Goal: Information Seeking & Learning: Understand process/instructions

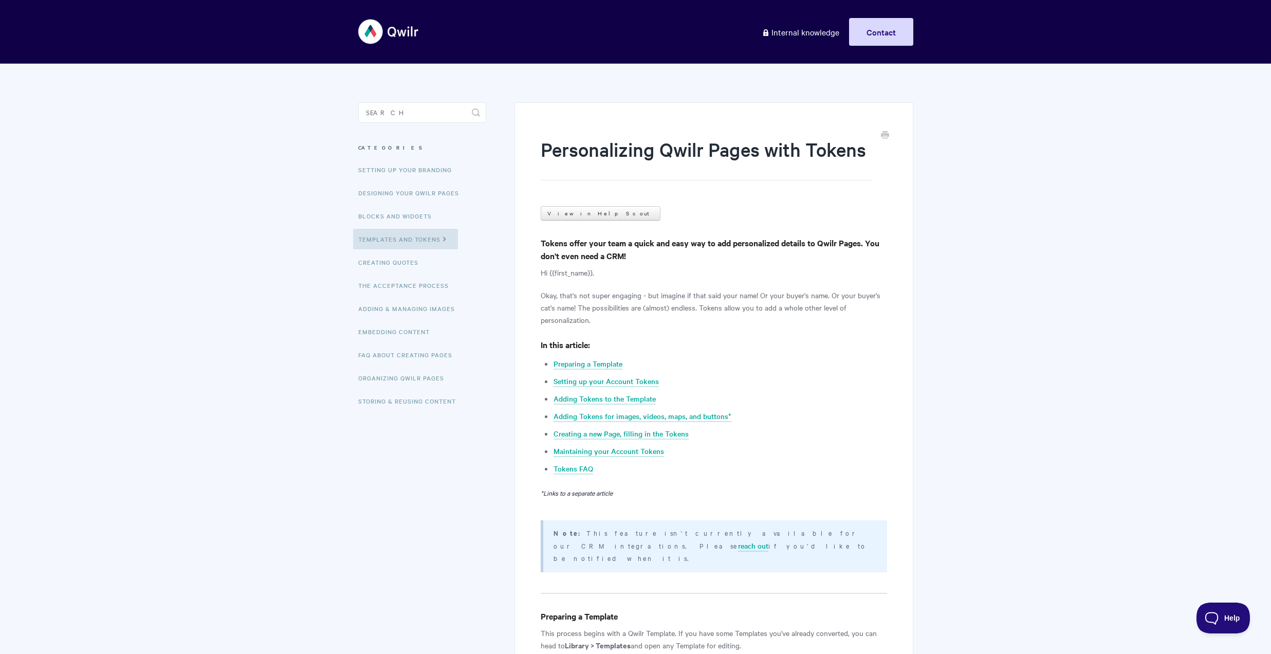
drag, startPoint x: 594, startPoint y: 245, endPoint x: 867, endPoint y: 276, distance: 274.7
click at [729, 294] on p "Okay, that's not super engaging - but imagine if that said your name! Or your b…" at bounding box center [714, 307] width 346 height 37
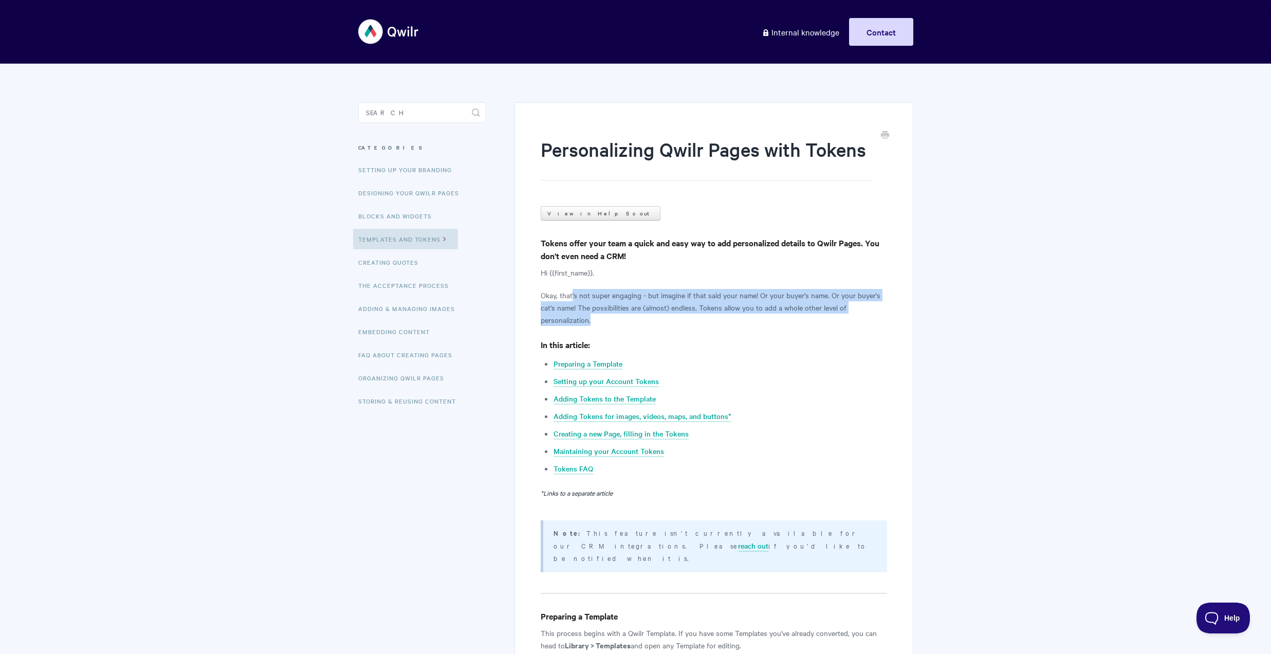
drag, startPoint x: 573, startPoint y: 296, endPoint x: 863, endPoint y: 326, distance: 291.4
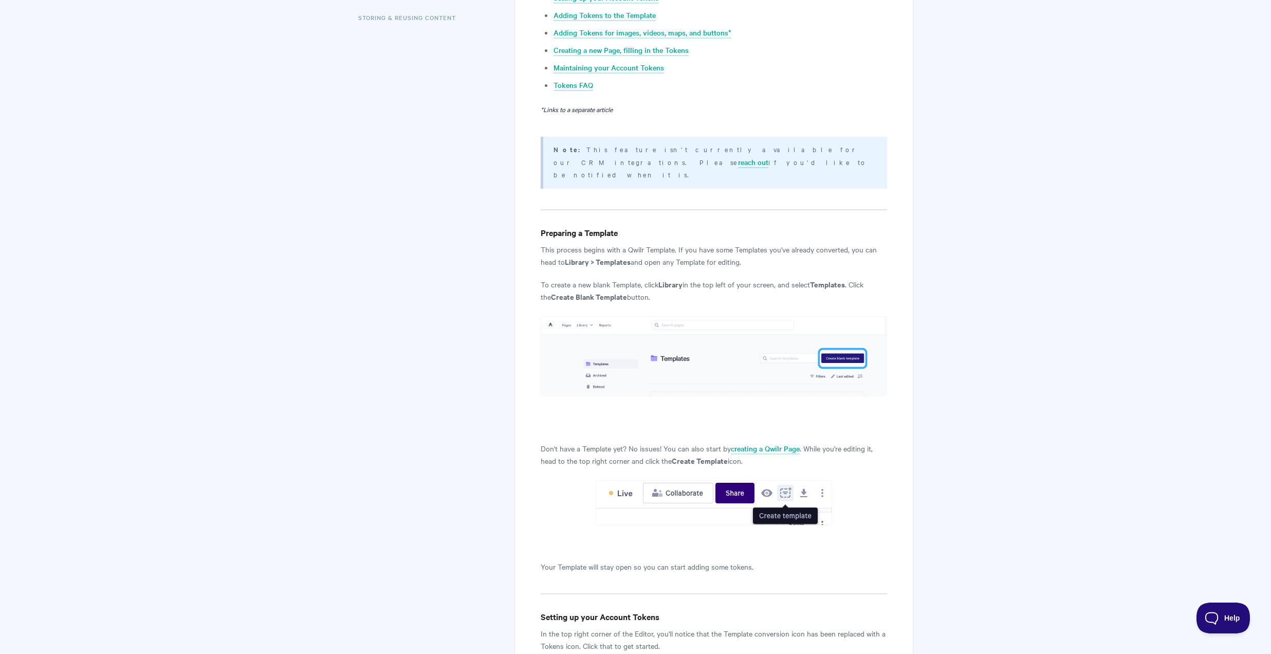
scroll to position [384, 0]
drag, startPoint x: 545, startPoint y: 237, endPoint x: 774, endPoint y: 257, distance: 229.1
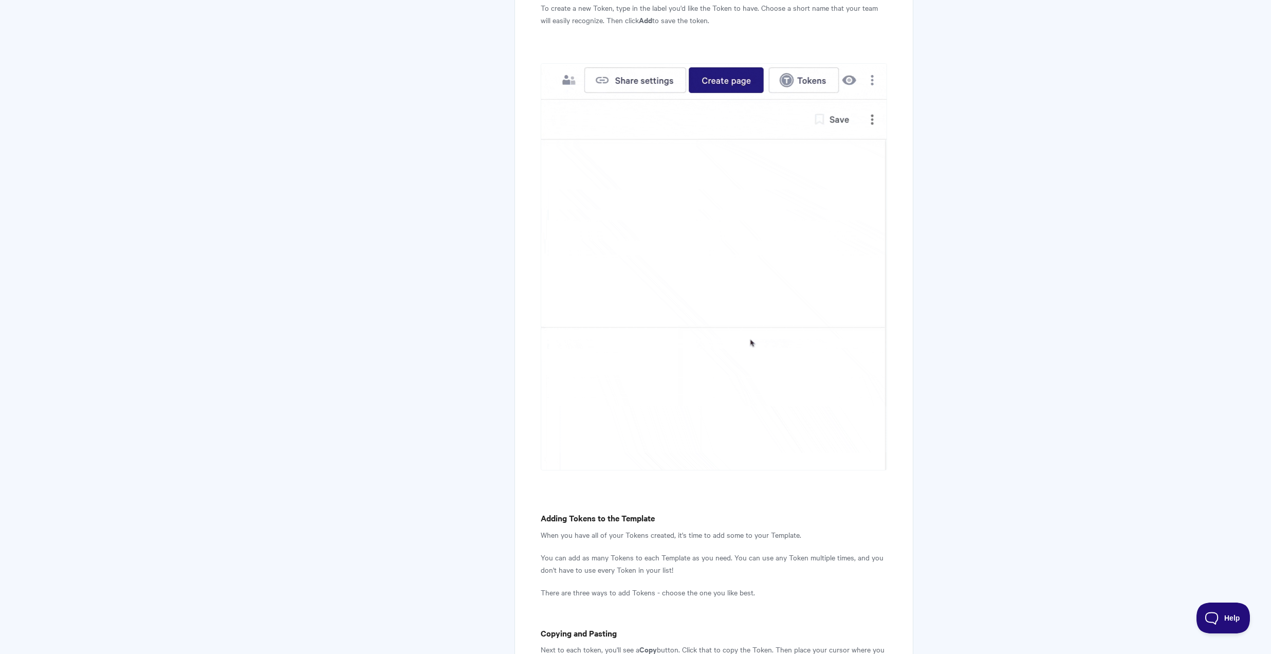
scroll to position [1426, 0]
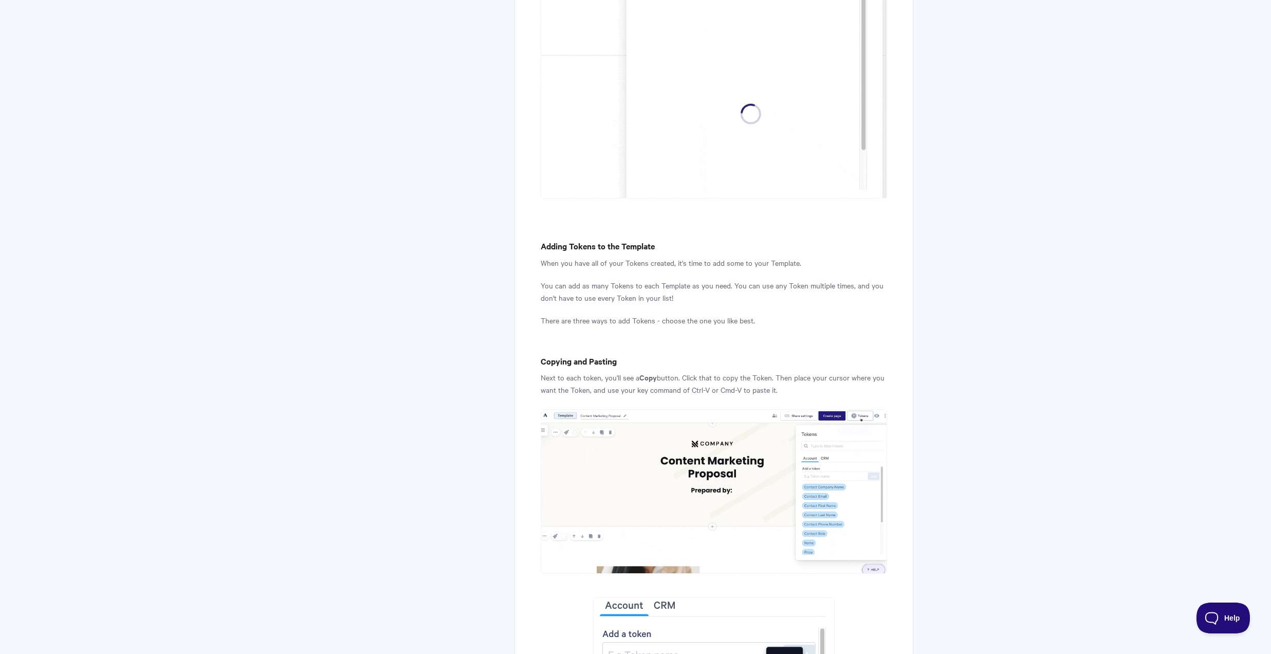
drag, startPoint x: 574, startPoint y: 250, endPoint x: 801, endPoint y: 250, distance: 227.2
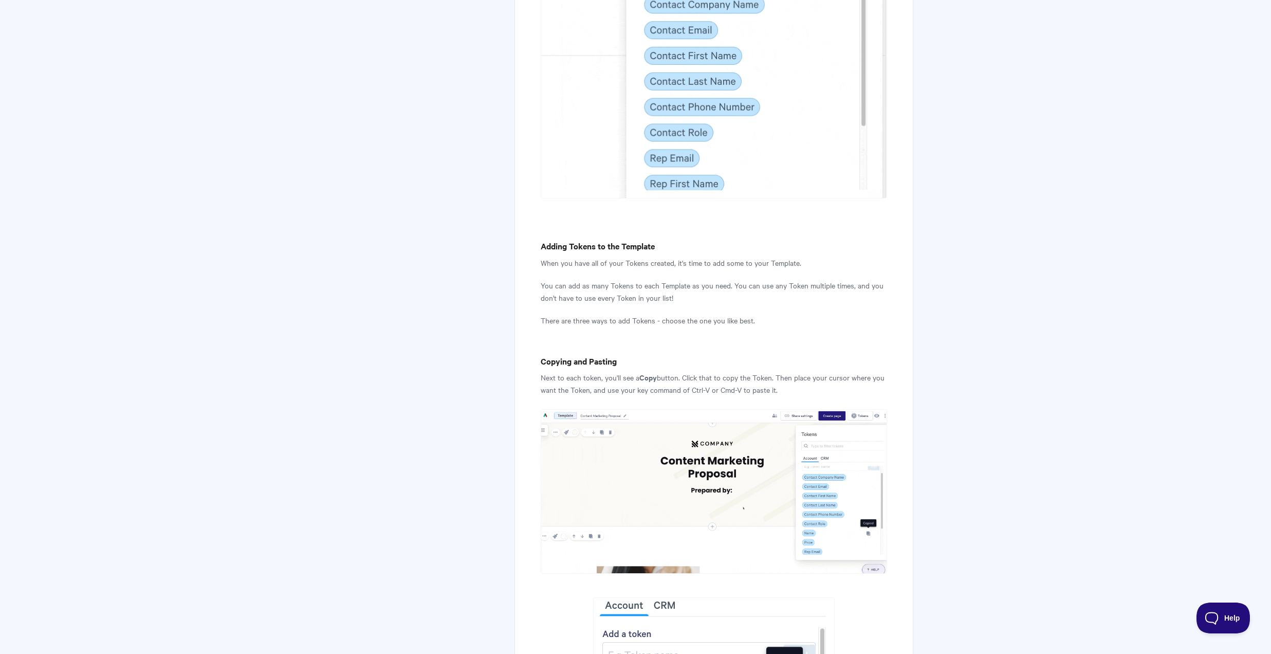
click at [801, 256] on p "When you have all of your Tokens created, it's time to add some to your Templat…" at bounding box center [714, 262] width 346 height 12
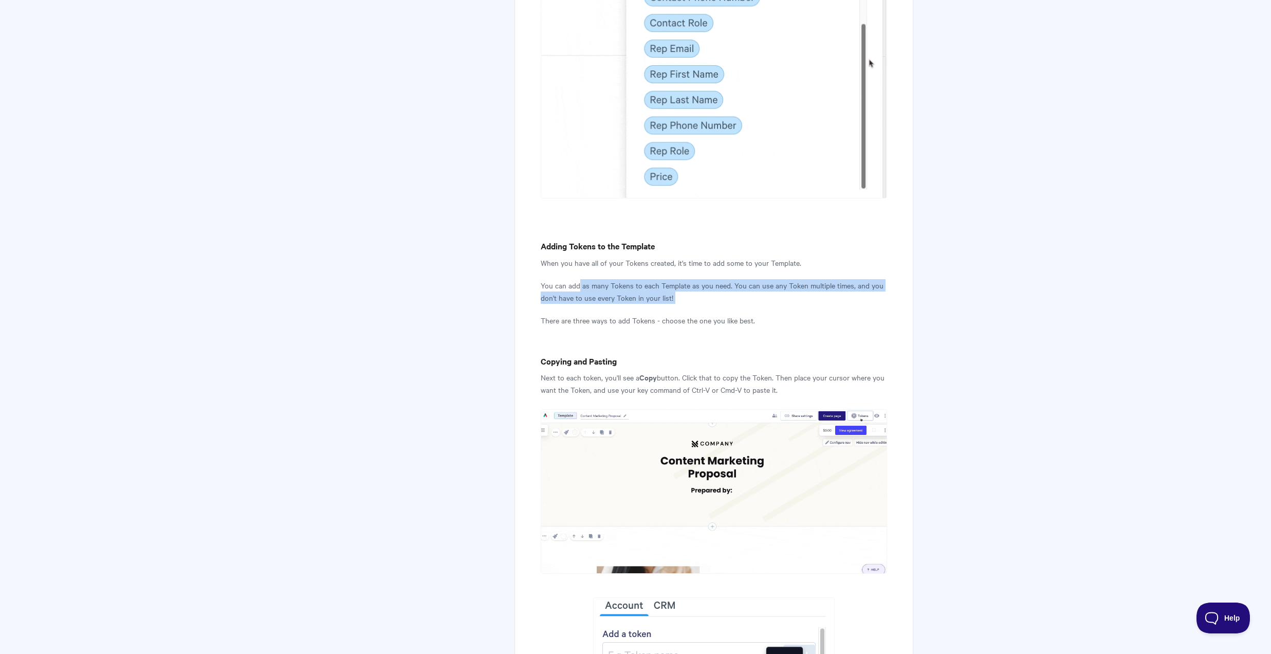
drag, startPoint x: 579, startPoint y: 273, endPoint x: 857, endPoint y: 298, distance: 279.1
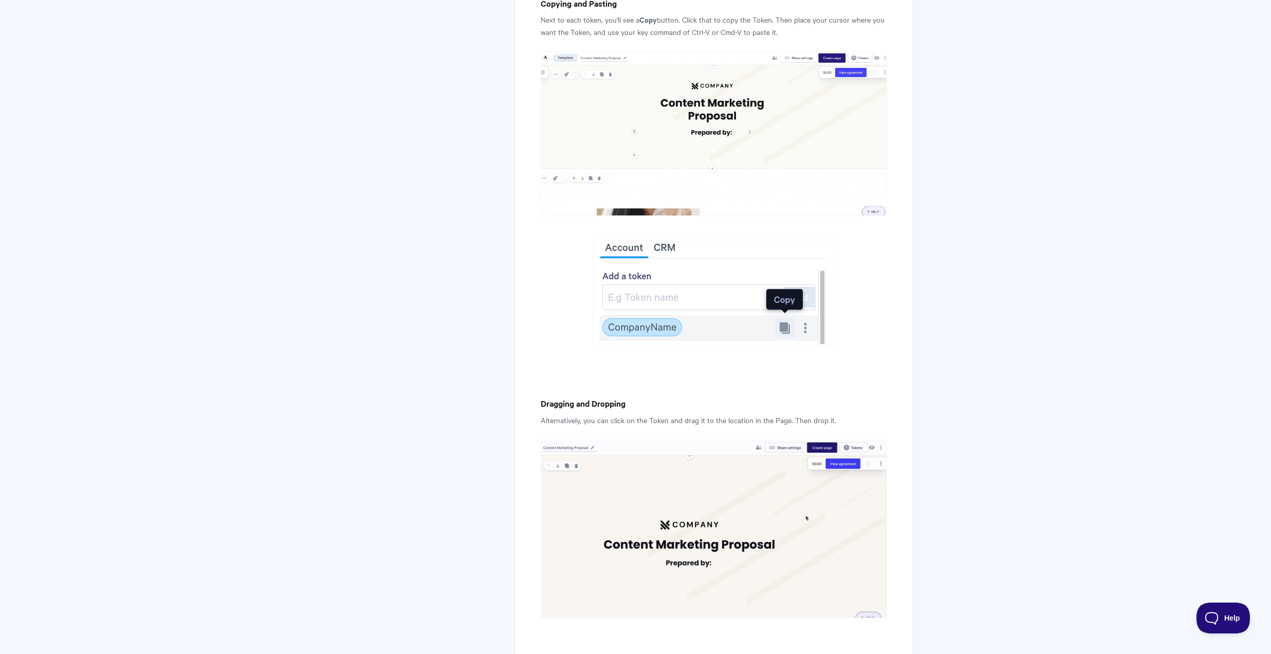
scroll to position [2128, 0]
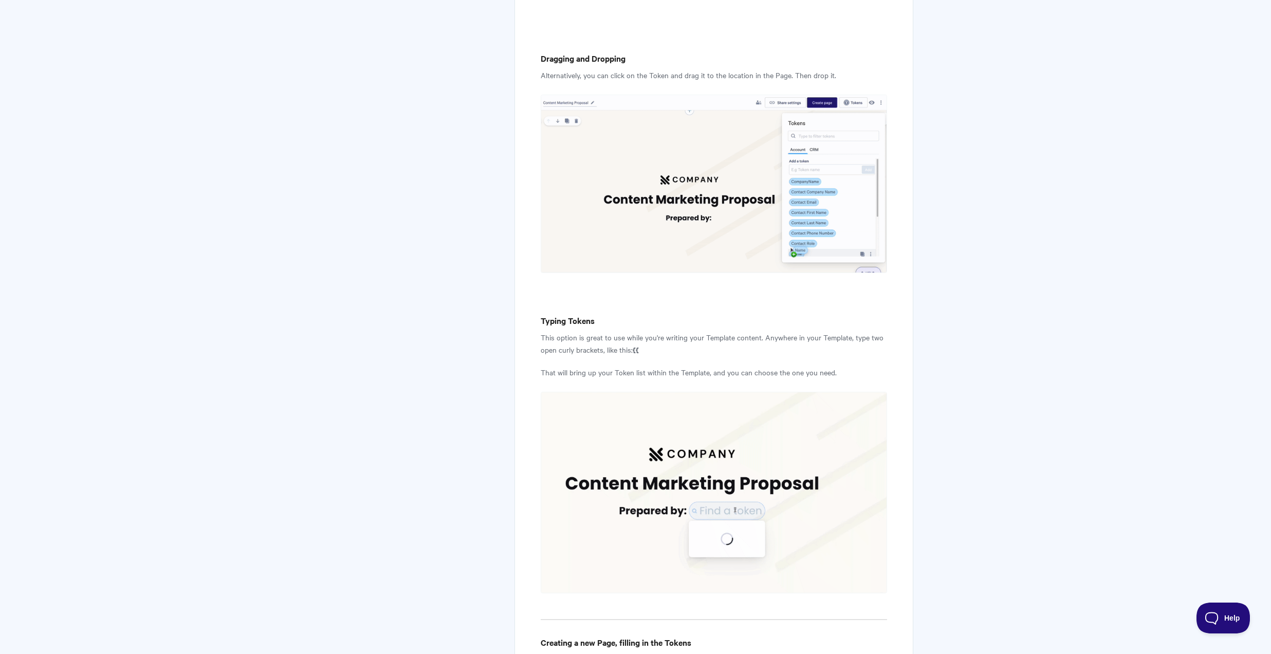
click at [584, 69] on p "Alternatively, you can click on the Token and drag it to the location in the Pa…" at bounding box center [714, 75] width 346 height 12
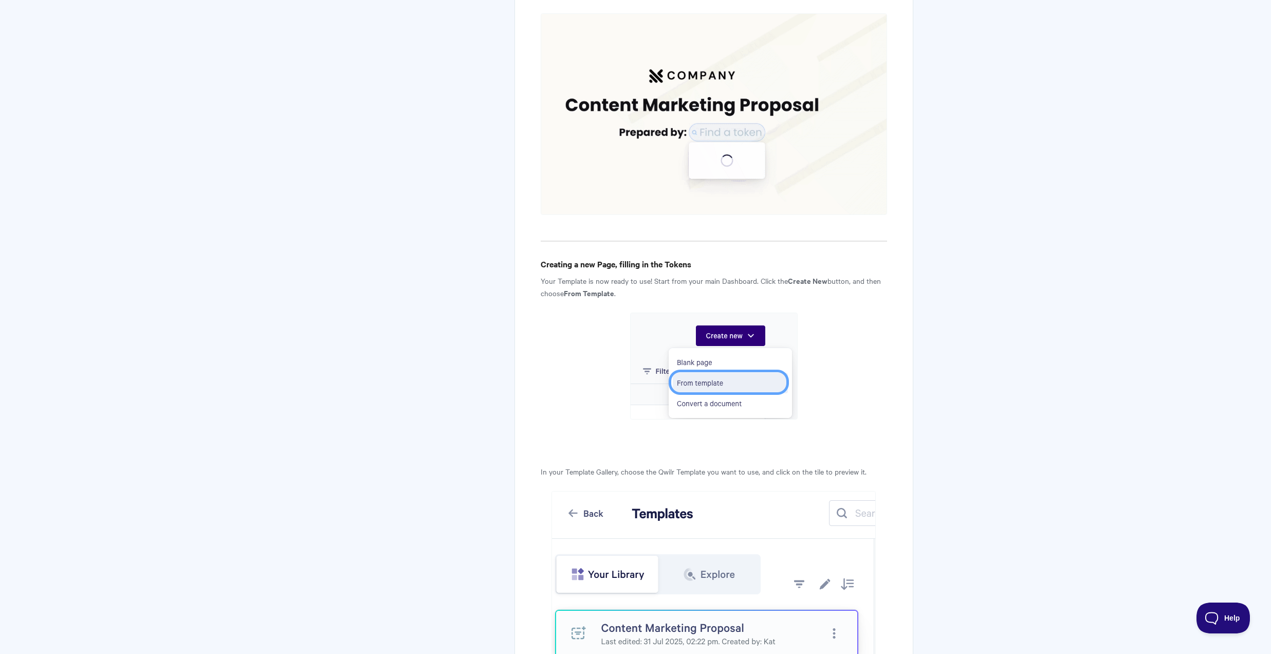
scroll to position [2579, 0]
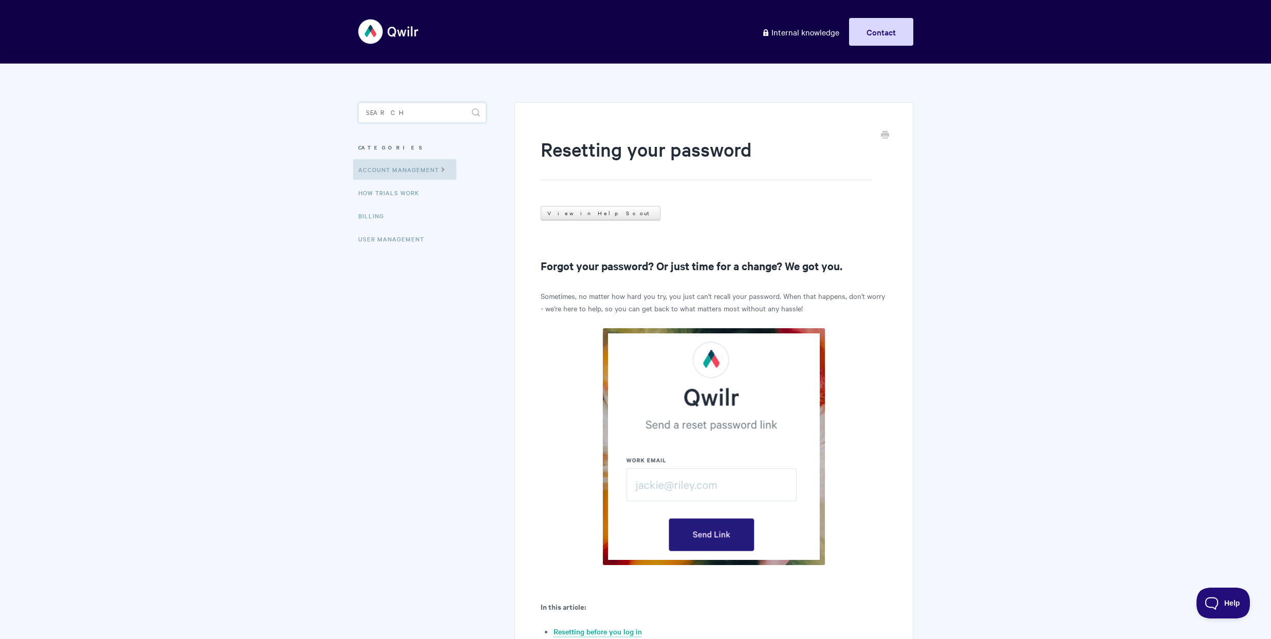
click at [399, 117] on input "Search" at bounding box center [422, 112] width 128 height 21
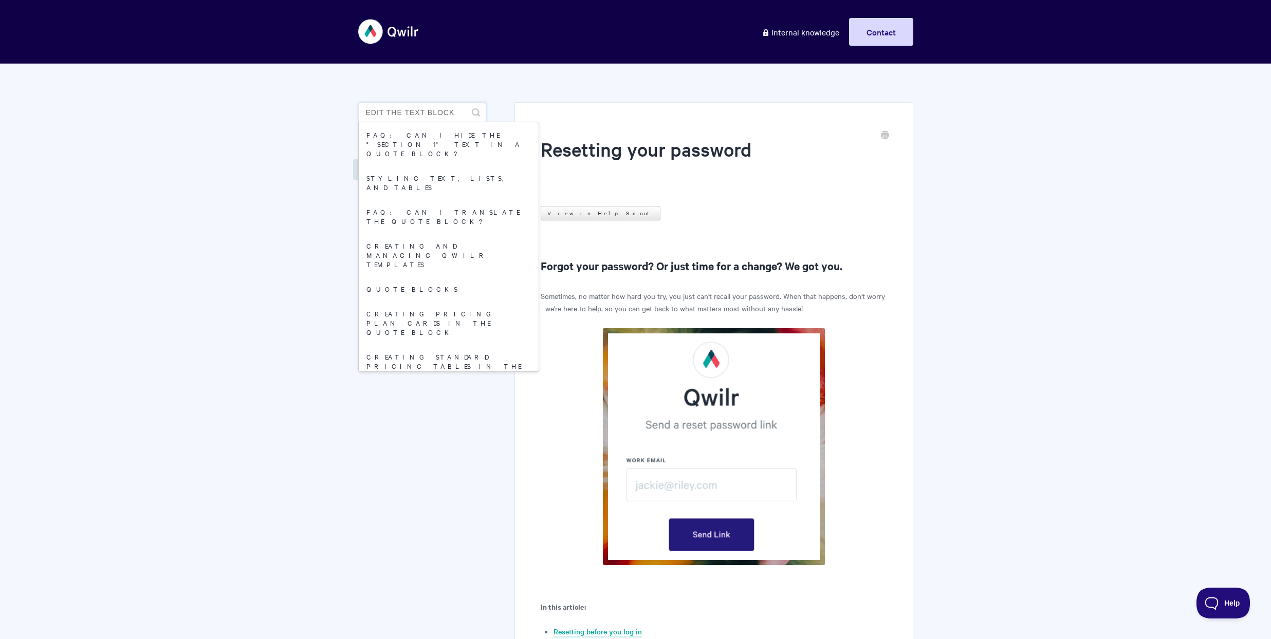
type input "edit the text block"
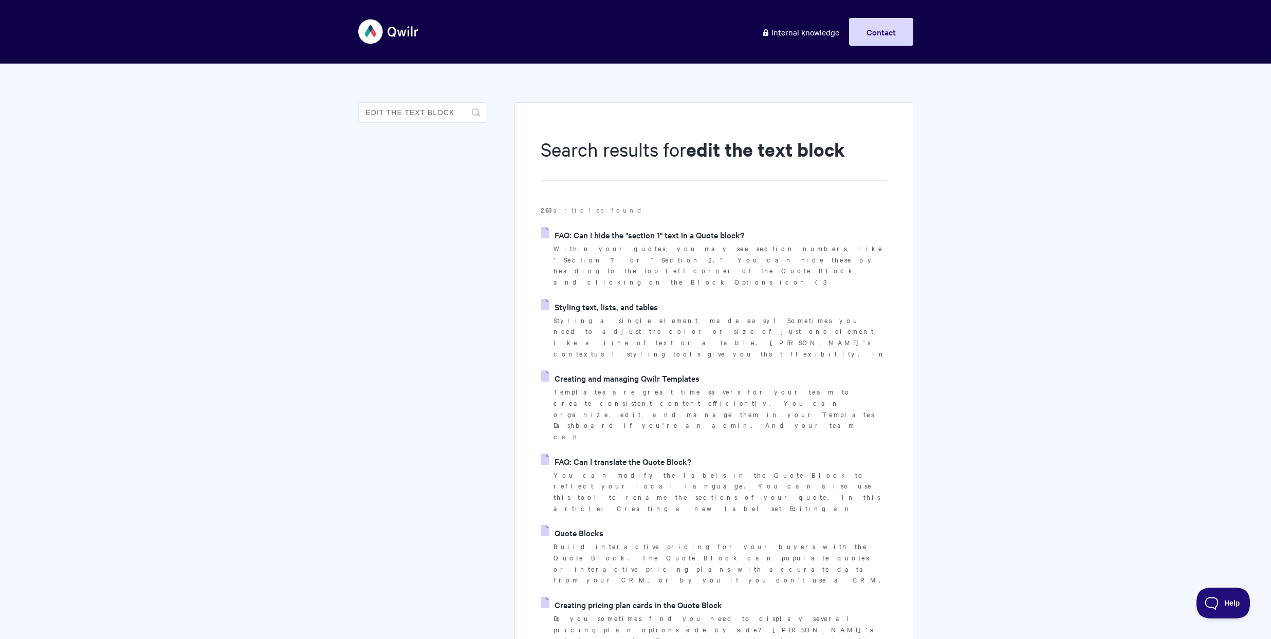
click at [624, 299] on link "Styling text, lists, and tables" at bounding box center [599, 306] width 117 height 15
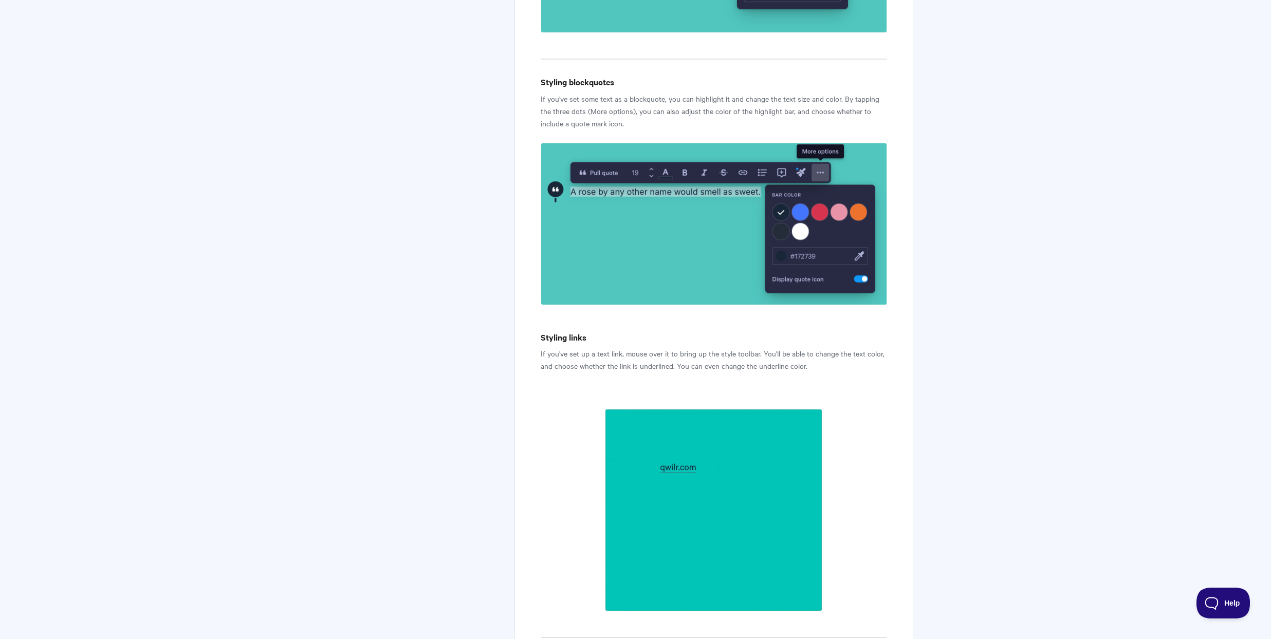
scroll to position [2012, 0]
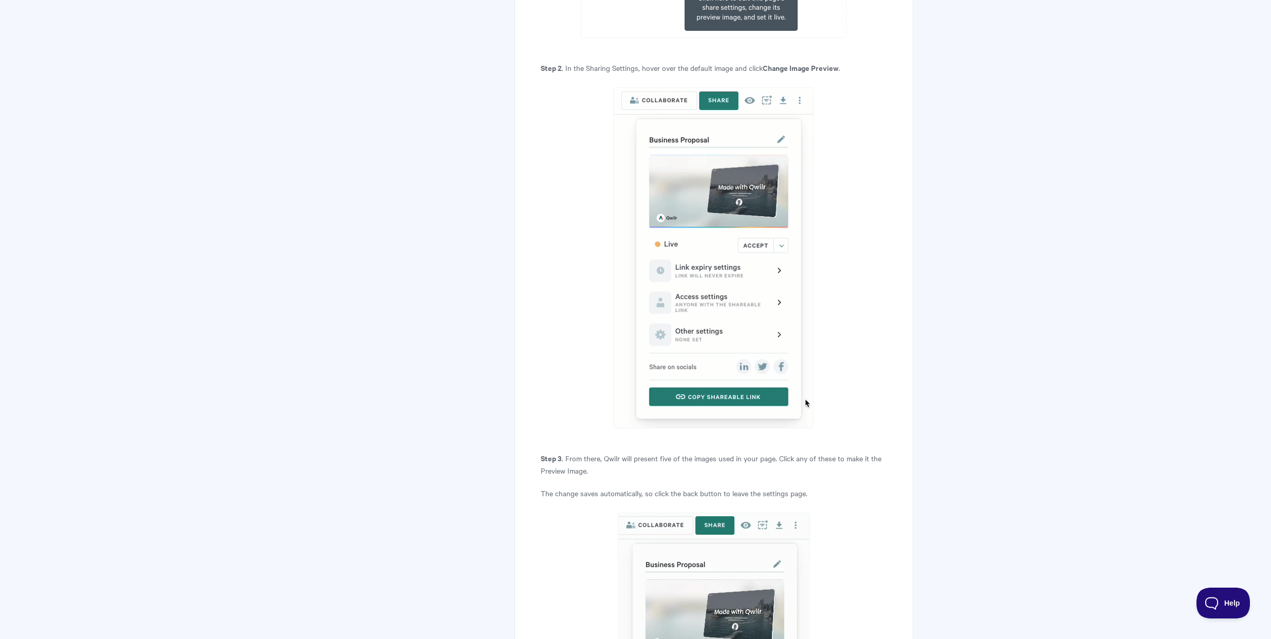
scroll to position [1020, 0]
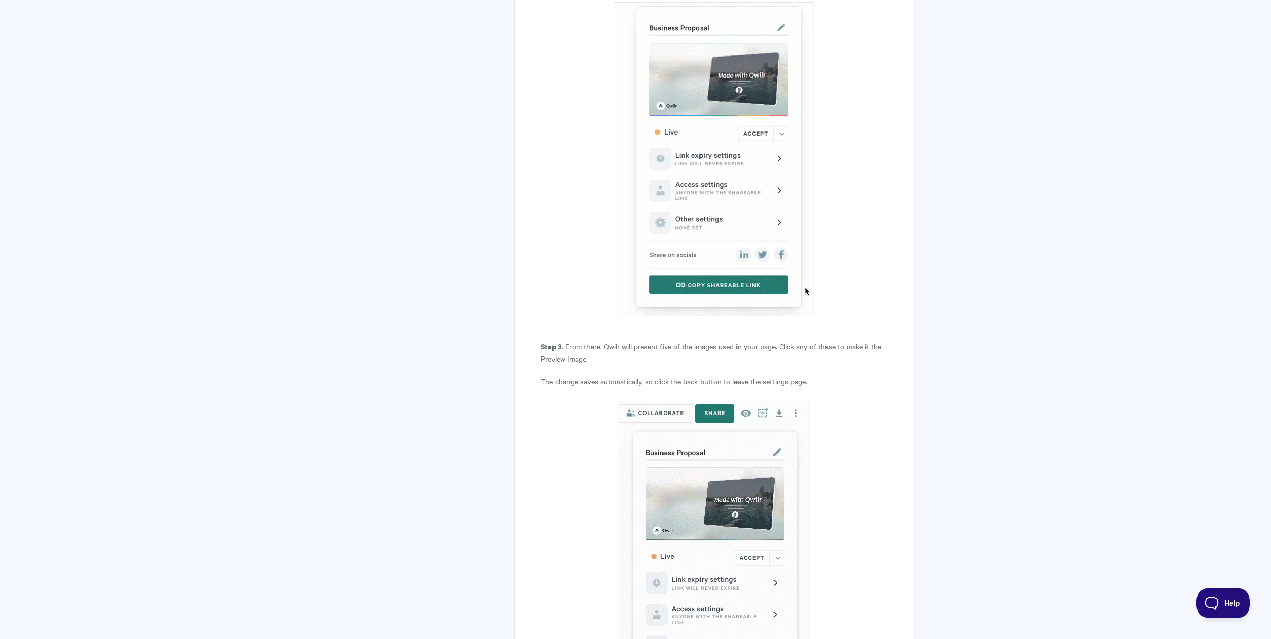
click at [654, 347] on p "Step 3 . From there, Qwilr will present five of the images used in your page. C…" at bounding box center [714, 352] width 346 height 25
drag, startPoint x: 653, startPoint y: 347, endPoint x: 777, endPoint y: 347, distance: 123.9
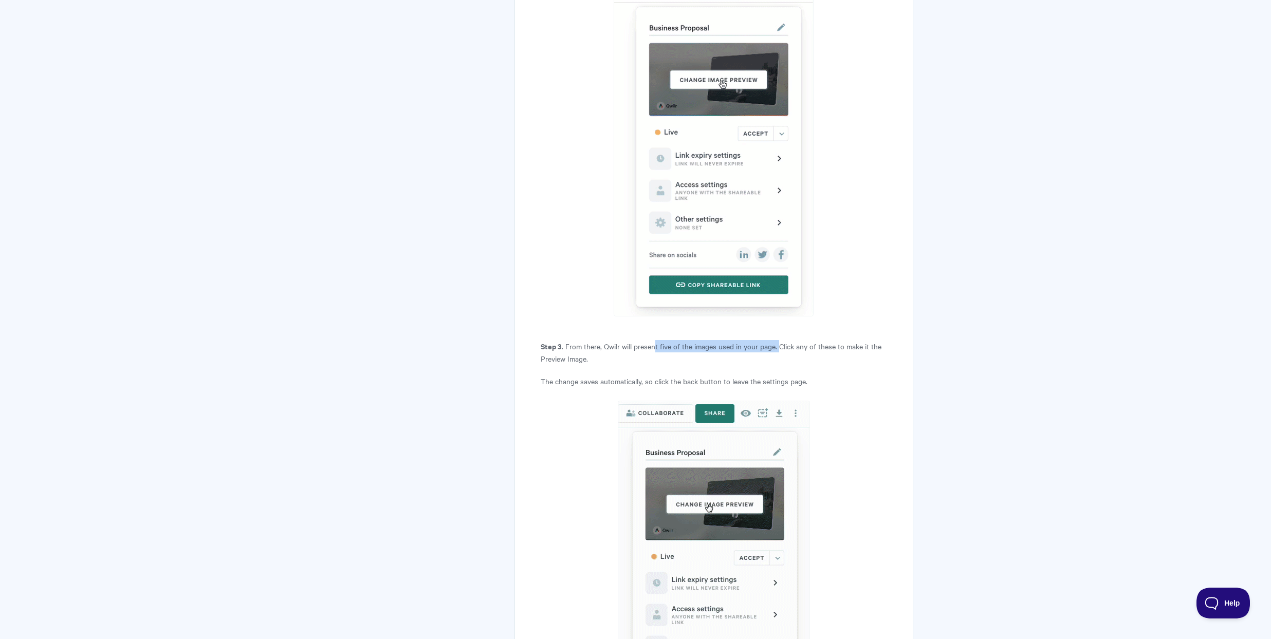
click at [777, 347] on p "Step 3 . From there, Qwilr will present five of the images used in your page. C…" at bounding box center [714, 352] width 346 height 25
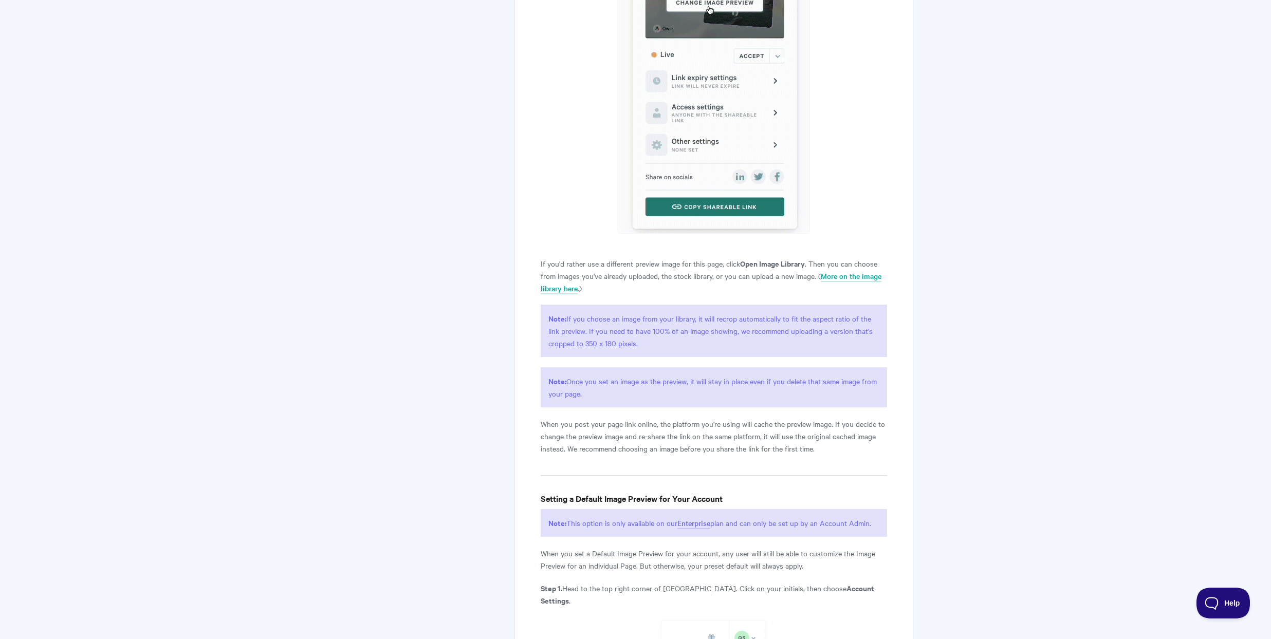
scroll to position [1531, 0]
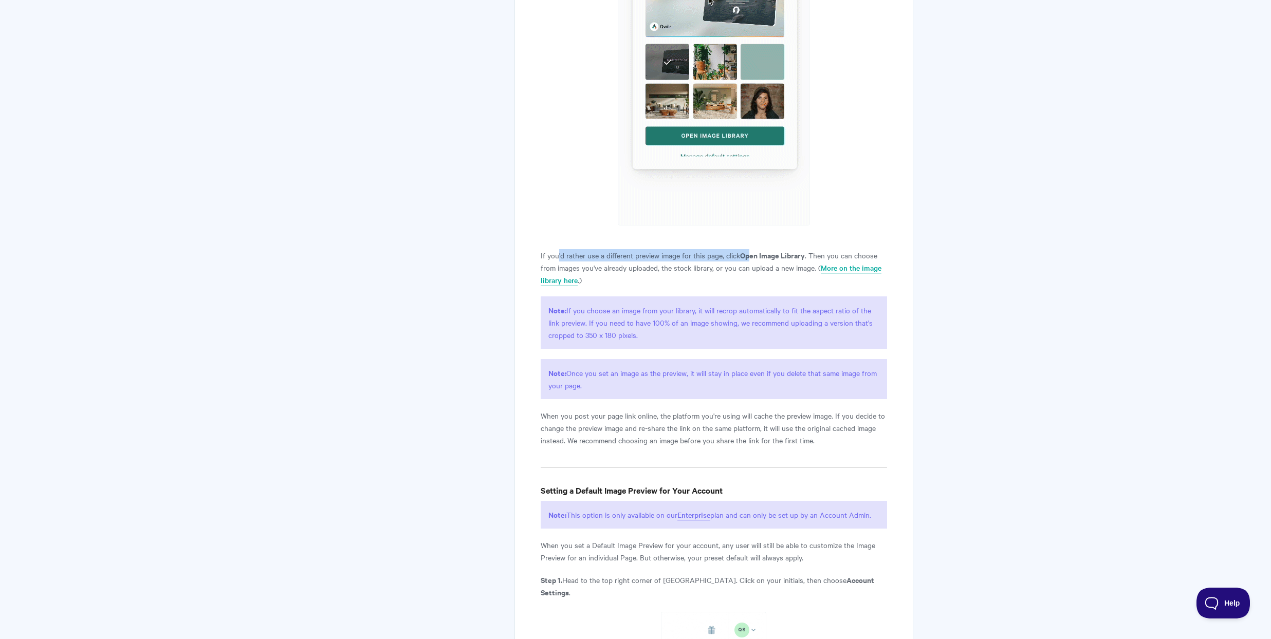
drag, startPoint x: 557, startPoint y: 256, endPoint x: 753, endPoint y: 257, distance: 195.8
click at [753, 257] on p "If you'd rather use a different preview image for this page, click Open Image L…" at bounding box center [714, 267] width 346 height 37
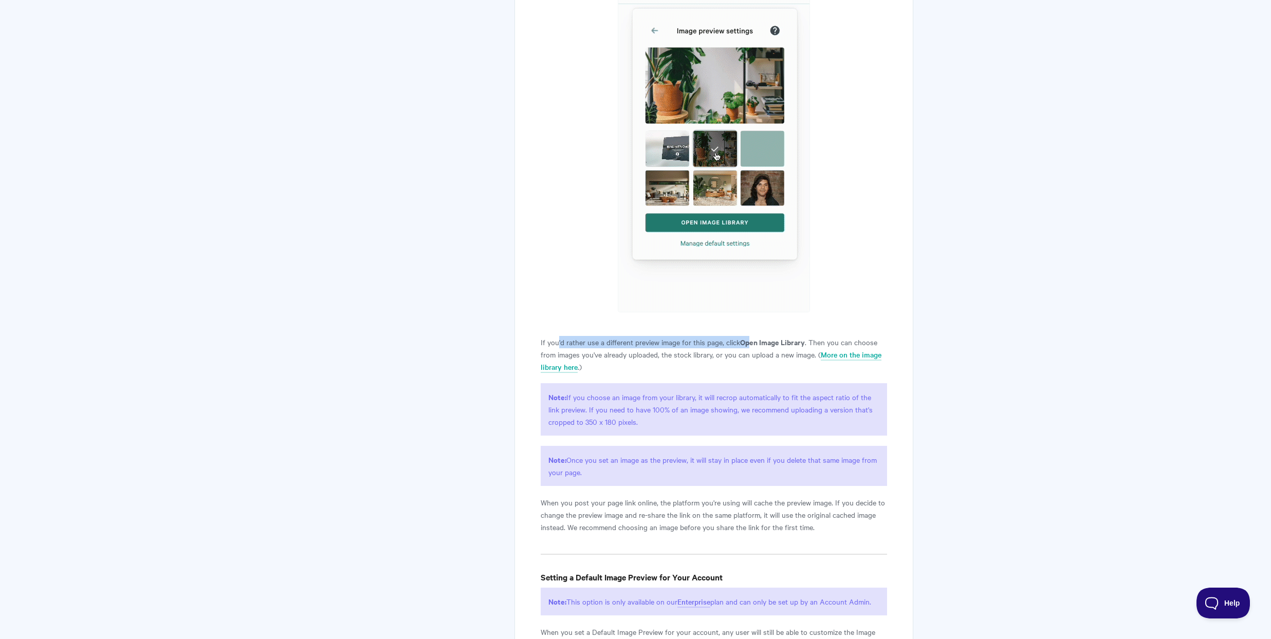
scroll to position [1452, 0]
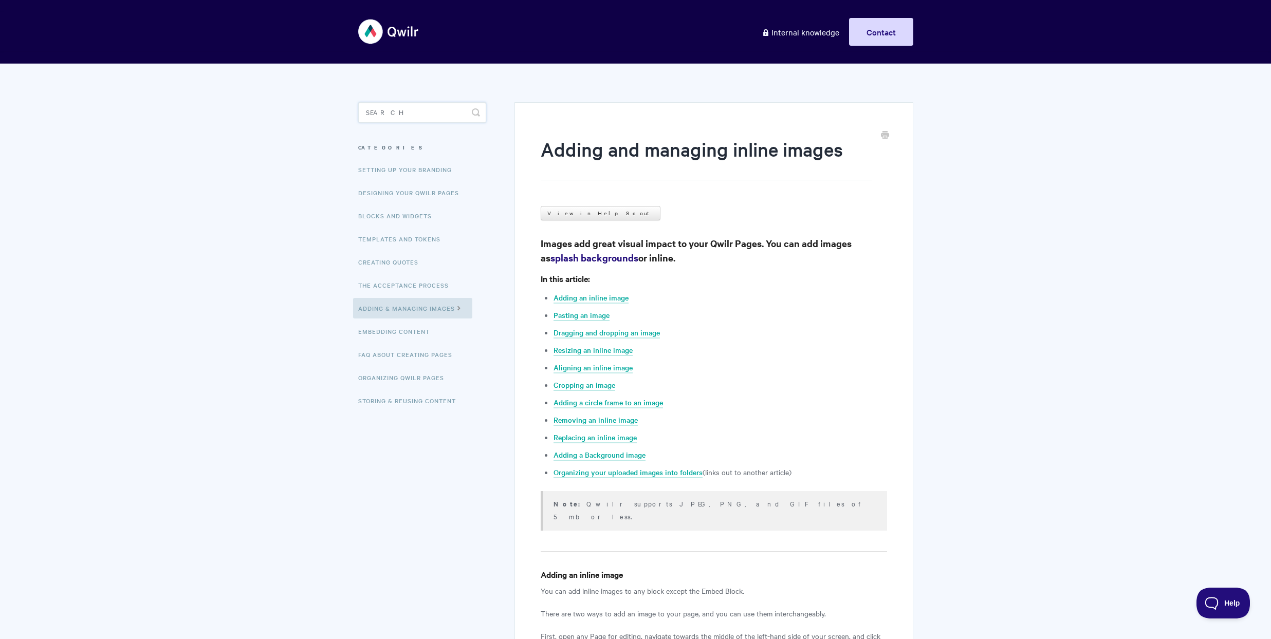
click at [384, 111] on input "Search" at bounding box center [422, 112] width 128 height 21
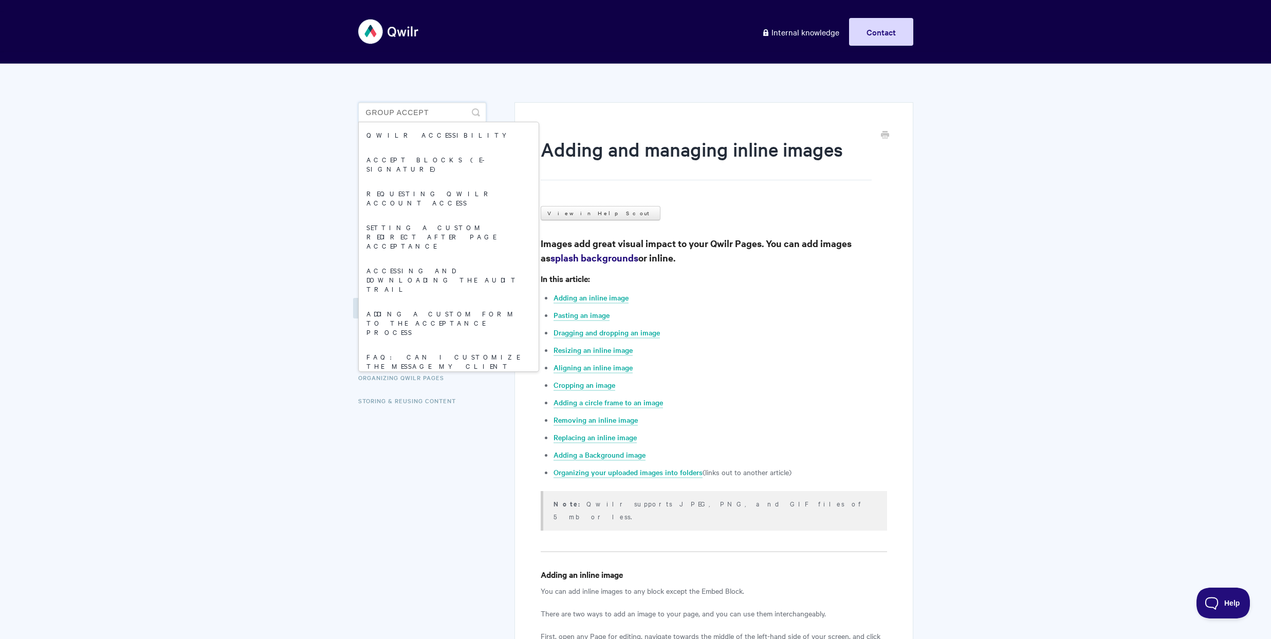
type input "group accept"
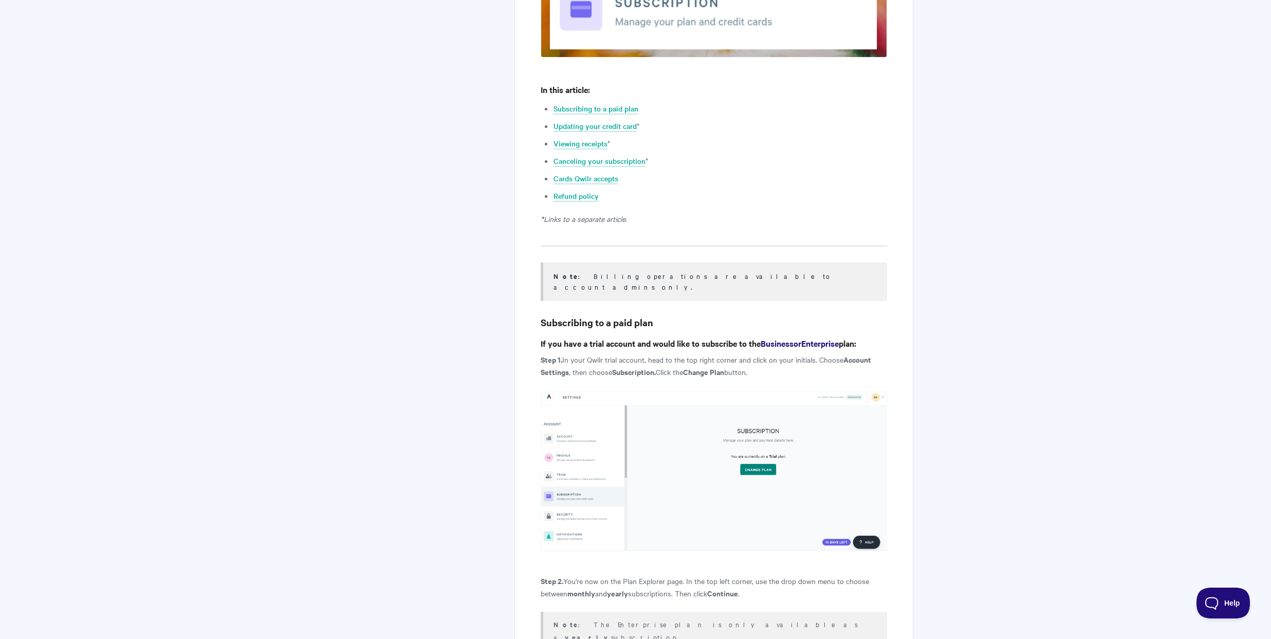
scroll to position [57, 0]
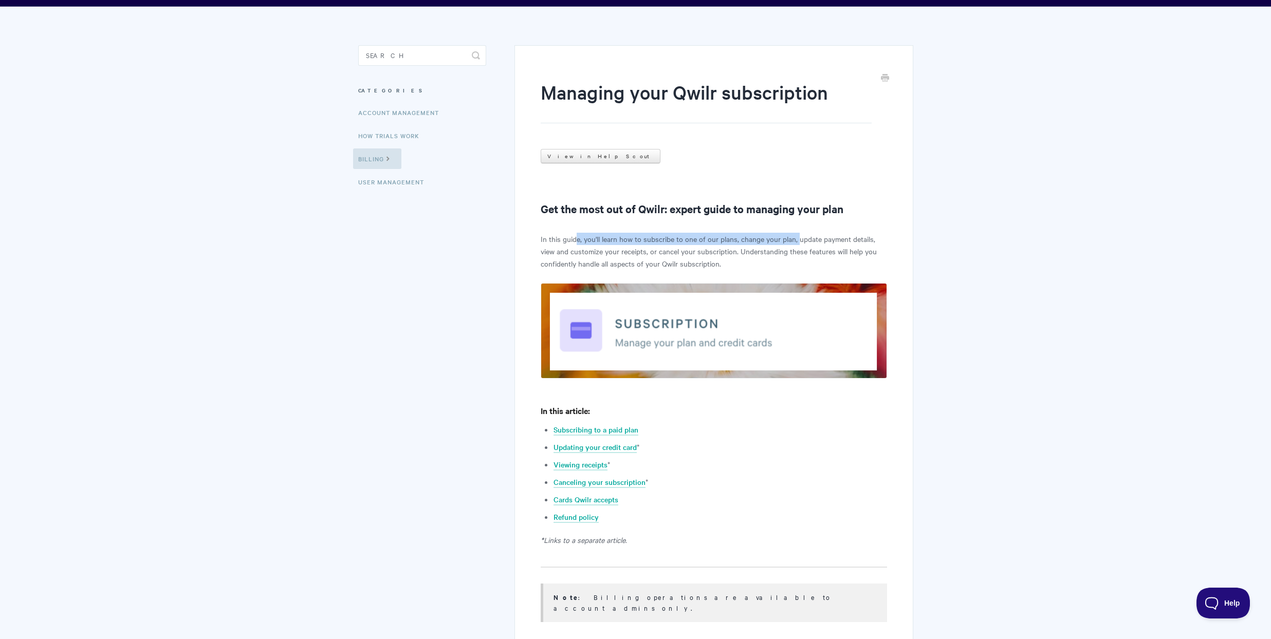
drag, startPoint x: 575, startPoint y: 240, endPoint x: 796, endPoint y: 244, distance: 221.1
click at [796, 244] on p "In this guide, you'll learn how to subscribe to one of our plans, change your p…" at bounding box center [714, 251] width 346 height 37
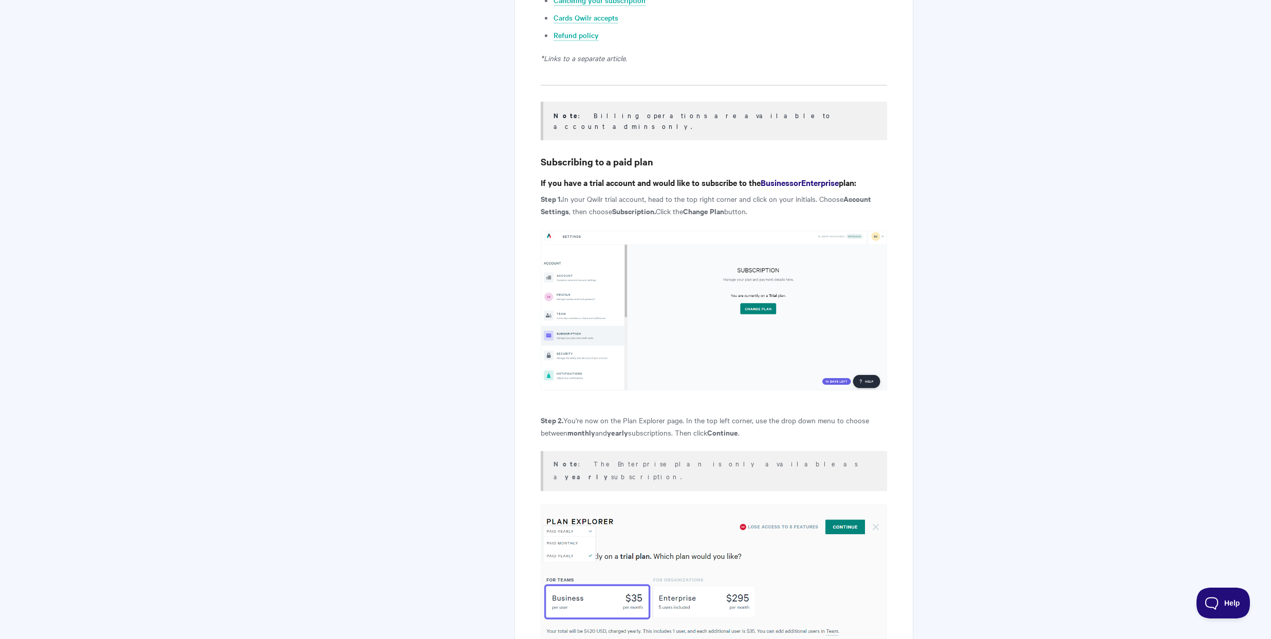
scroll to position [763, 0]
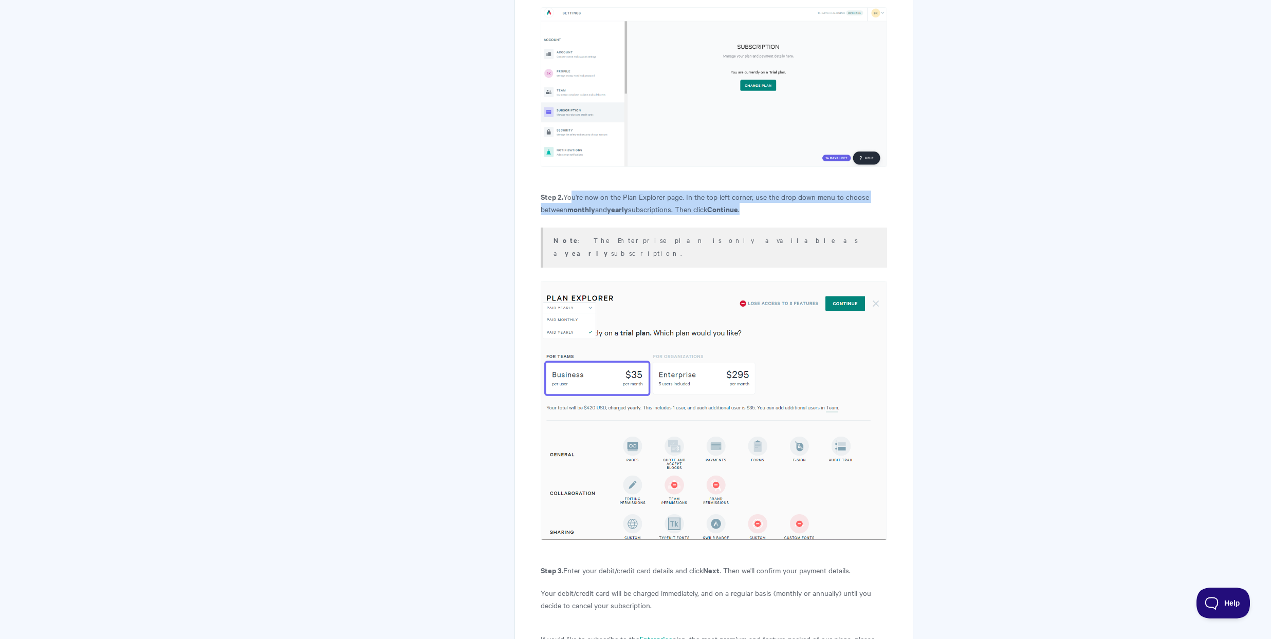
drag, startPoint x: 568, startPoint y: 186, endPoint x: 859, endPoint y: 200, distance: 291.2
click at [859, 200] on p "Step 2. You're now on the Plan Explorer page. In the top left corner, use the d…" at bounding box center [714, 203] width 346 height 25
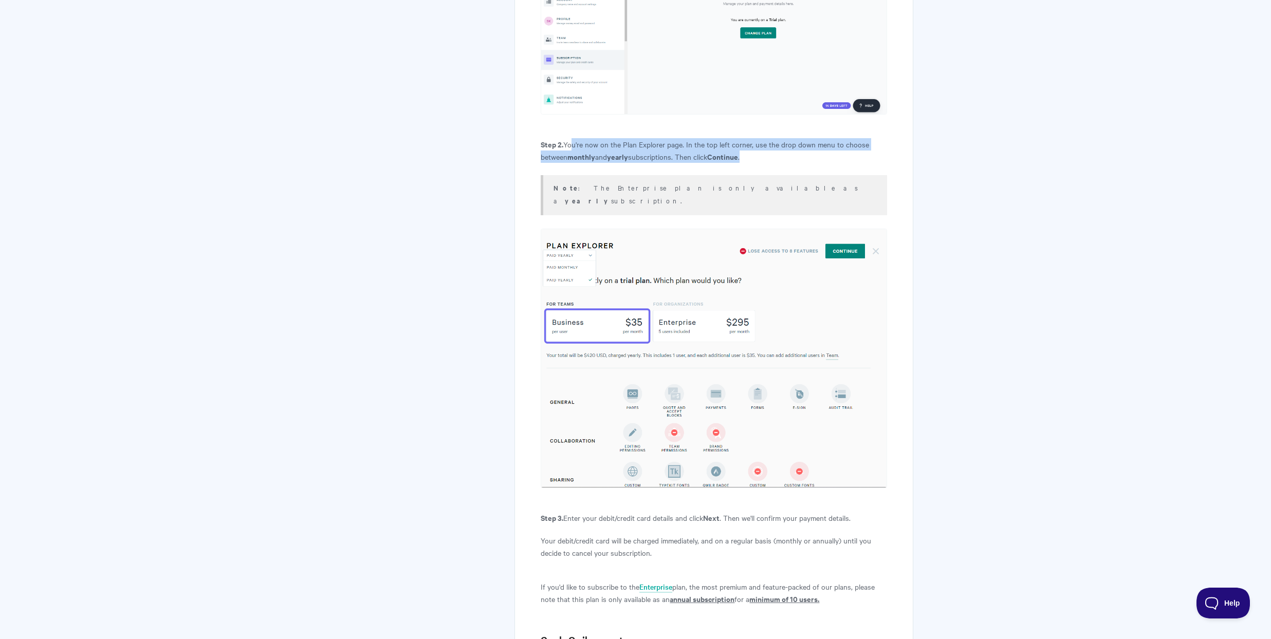
scroll to position [908, 0]
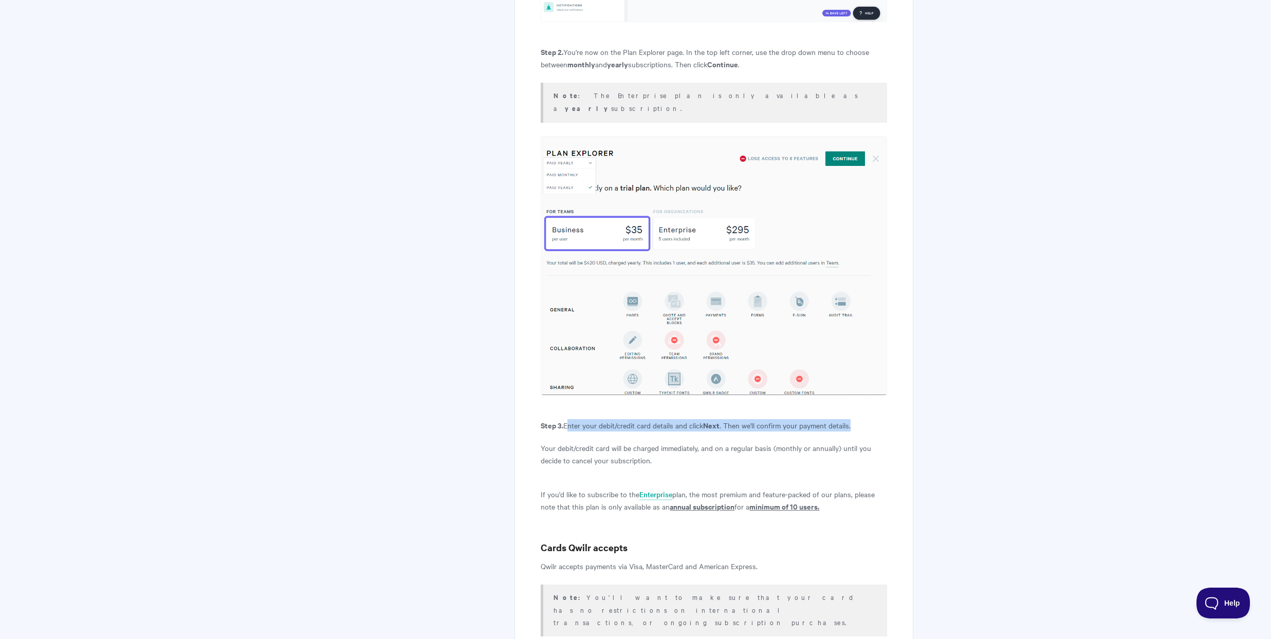
drag, startPoint x: 565, startPoint y: 402, endPoint x: 861, endPoint y: 404, distance: 296.1
click at [874, 419] on p "Step 3. Enter your debit/credit card details and click Next . Then we'll confir…" at bounding box center [714, 425] width 346 height 12
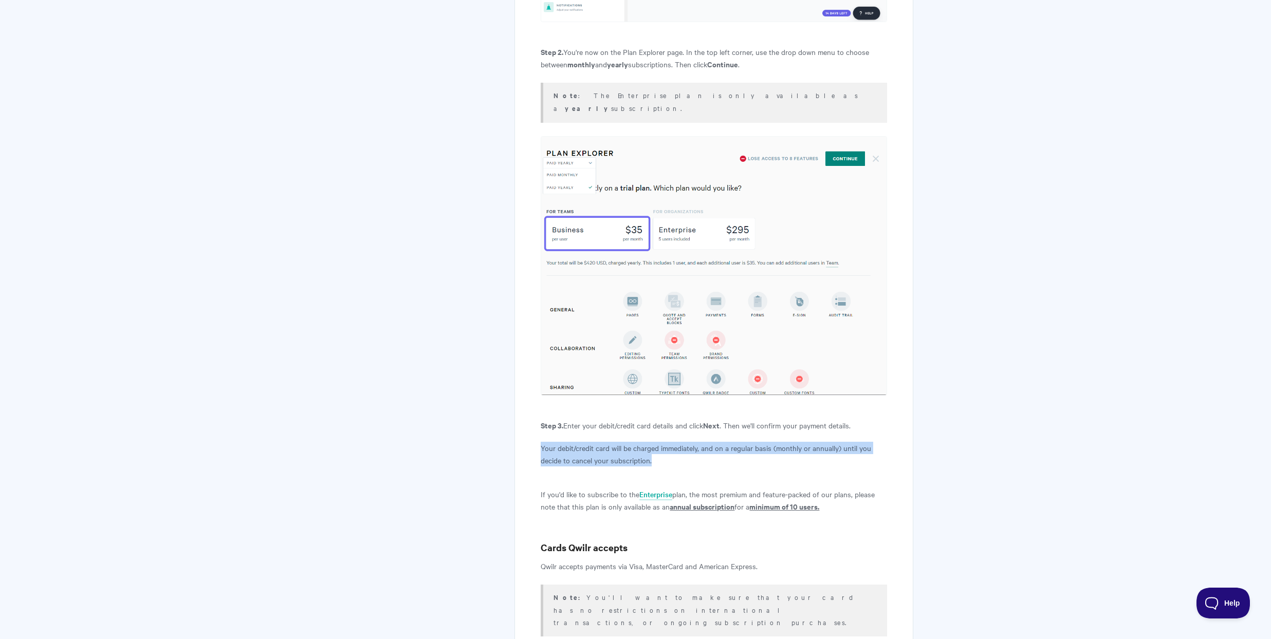
drag, startPoint x: 541, startPoint y: 422, endPoint x: 734, endPoint y: 431, distance: 193.4
click at [734, 442] on p "Your debit/credit card will be charged immediately, and on a regular basis (mon…" at bounding box center [714, 454] width 346 height 25
click at [721, 442] on p "Your debit/credit card will be charged immediately, and on a regular basis (mon…" at bounding box center [714, 454] width 346 height 25
drag, startPoint x: 628, startPoint y: 423, endPoint x: 867, endPoint y: 433, distance: 239.7
click at [867, 442] on p "Your debit/credit card will be charged immediately, and on a regular basis (mon…" at bounding box center [714, 454] width 346 height 25
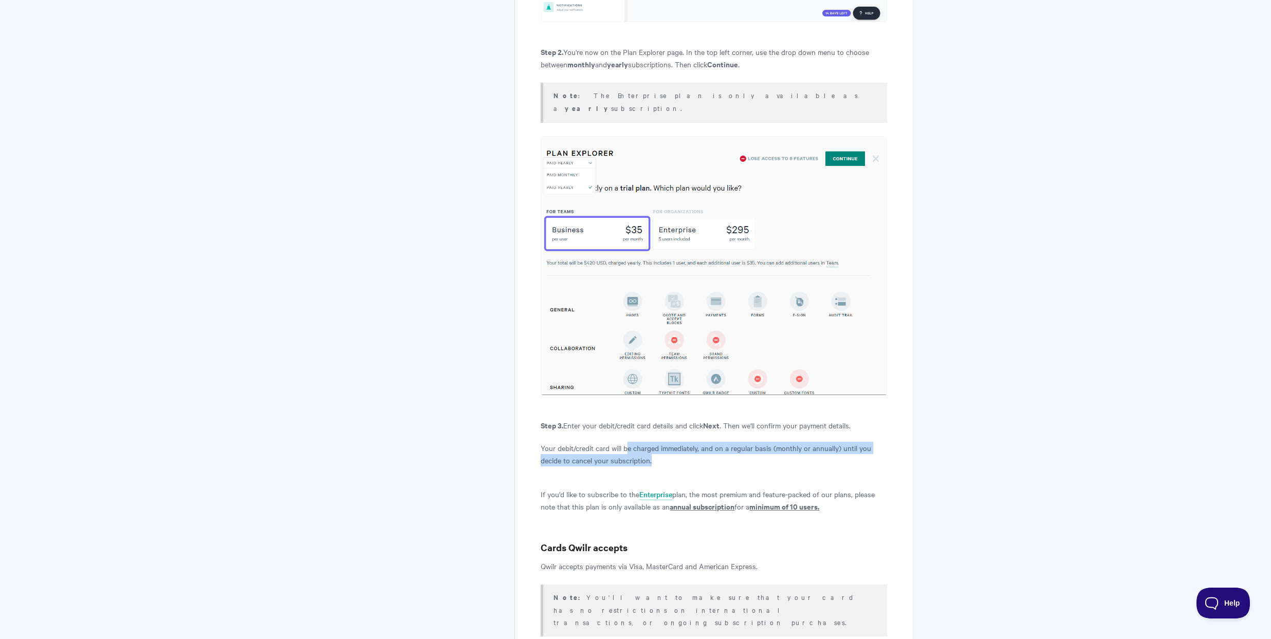
scroll to position [1190, 0]
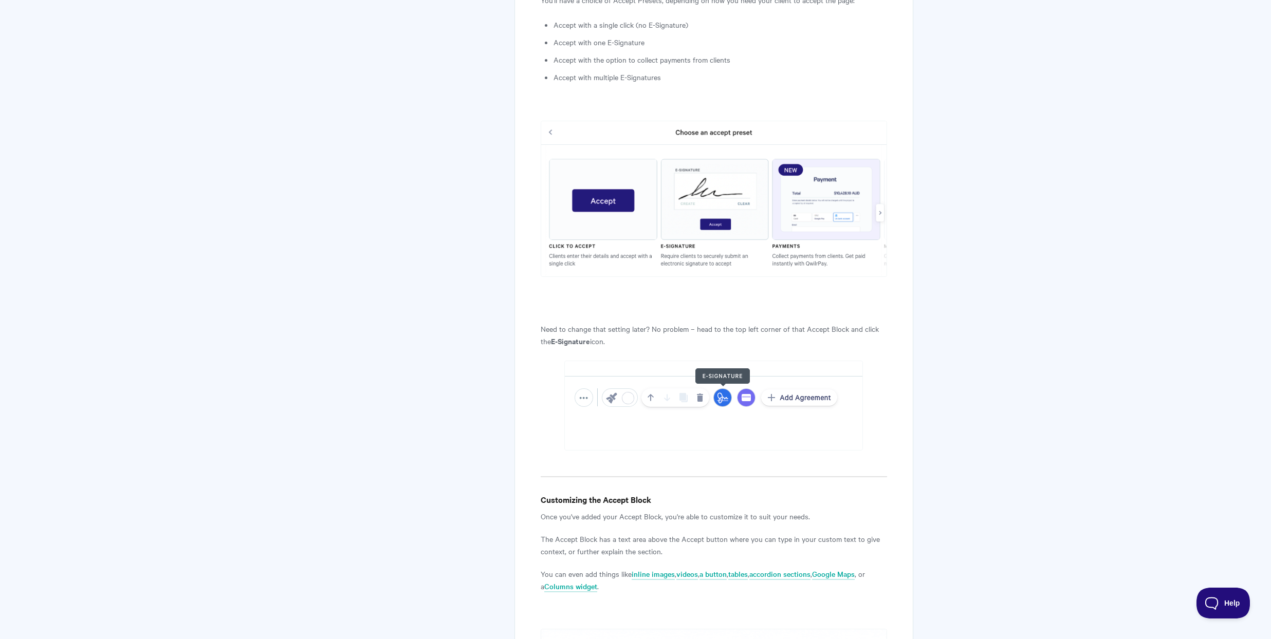
scroll to position [1498, 0]
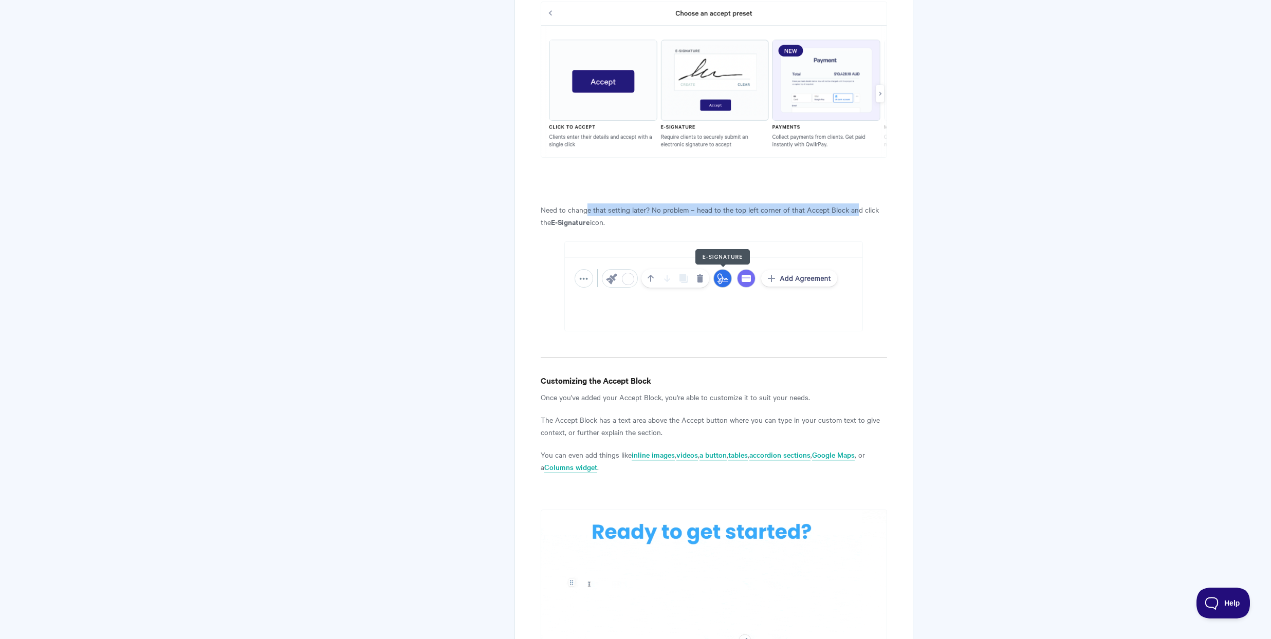
drag, startPoint x: 587, startPoint y: 211, endPoint x: 853, endPoint y: 213, distance: 265.2
click at [854, 213] on p "Need to change that setting later? No problem – head to the top left corner of …" at bounding box center [714, 216] width 346 height 25
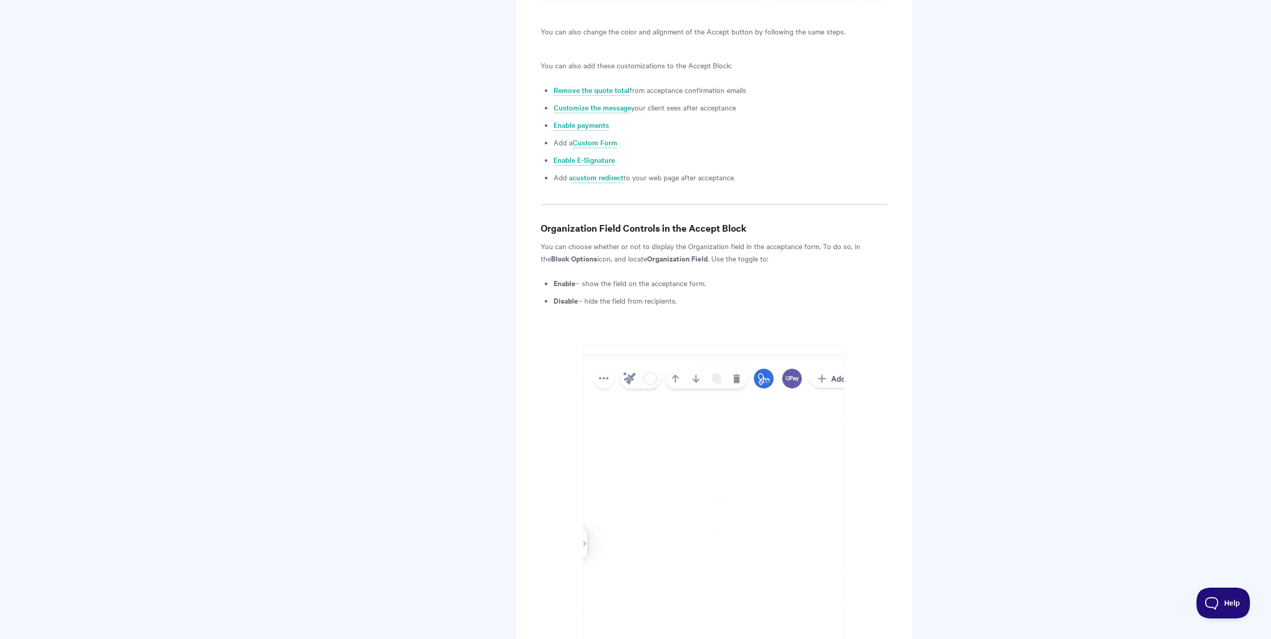
scroll to position [2475, 0]
